Goal: Check status: Check status

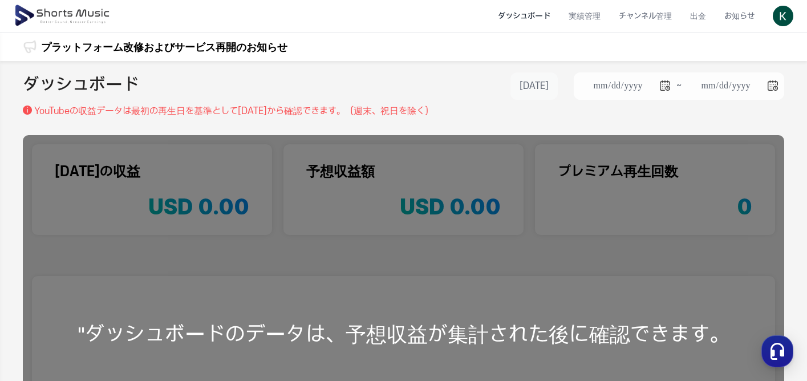
click at [531, 91] on button "[DATE]" at bounding box center [534, 85] width 47 height 27
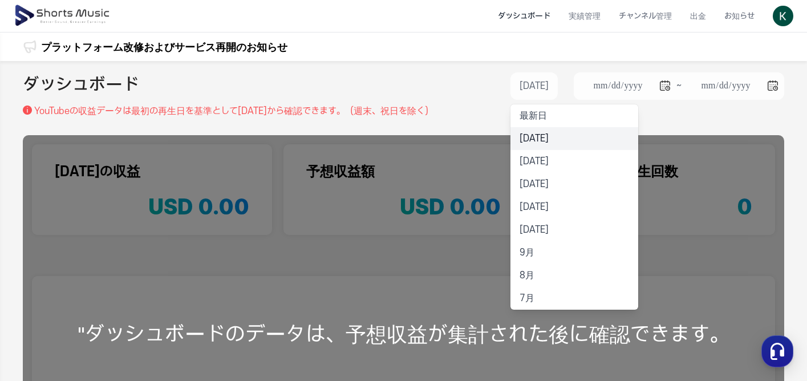
click at [531, 135] on li "[DATE]" at bounding box center [575, 138] width 128 height 23
type input "**********"
